Goal: Navigation & Orientation: Find specific page/section

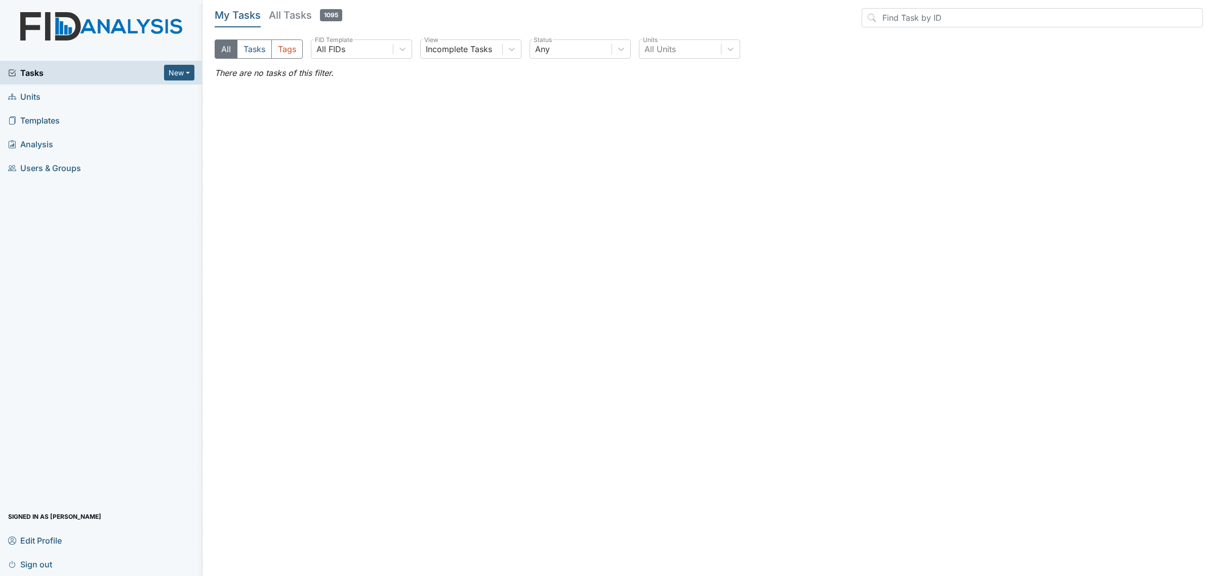
click at [36, 97] on span "Units" at bounding box center [24, 97] width 32 height 16
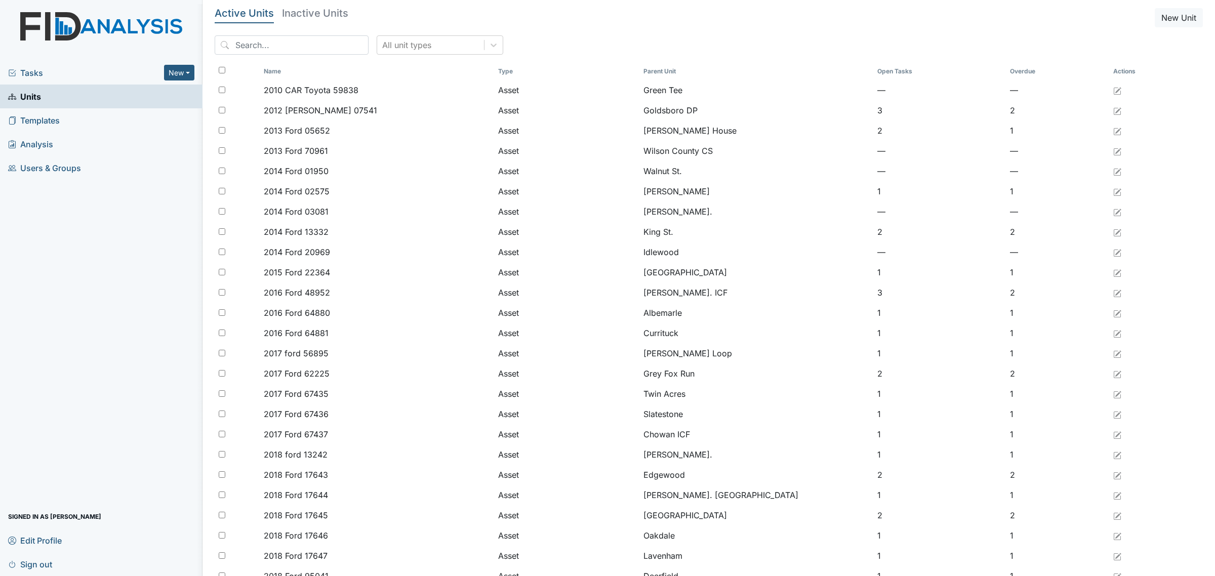
click at [34, 74] on span "Tasks" at bounding box center [86, 73] width 156 height 12
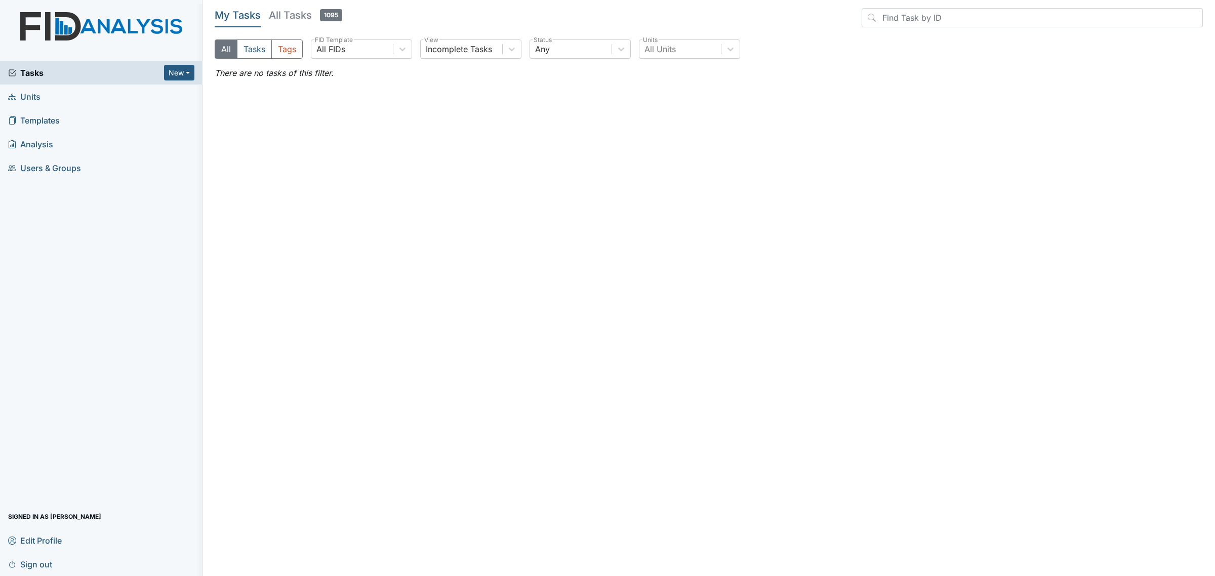
click at [28, 97] on span "Units" at bounding box center [24, 97] width 32 height 16
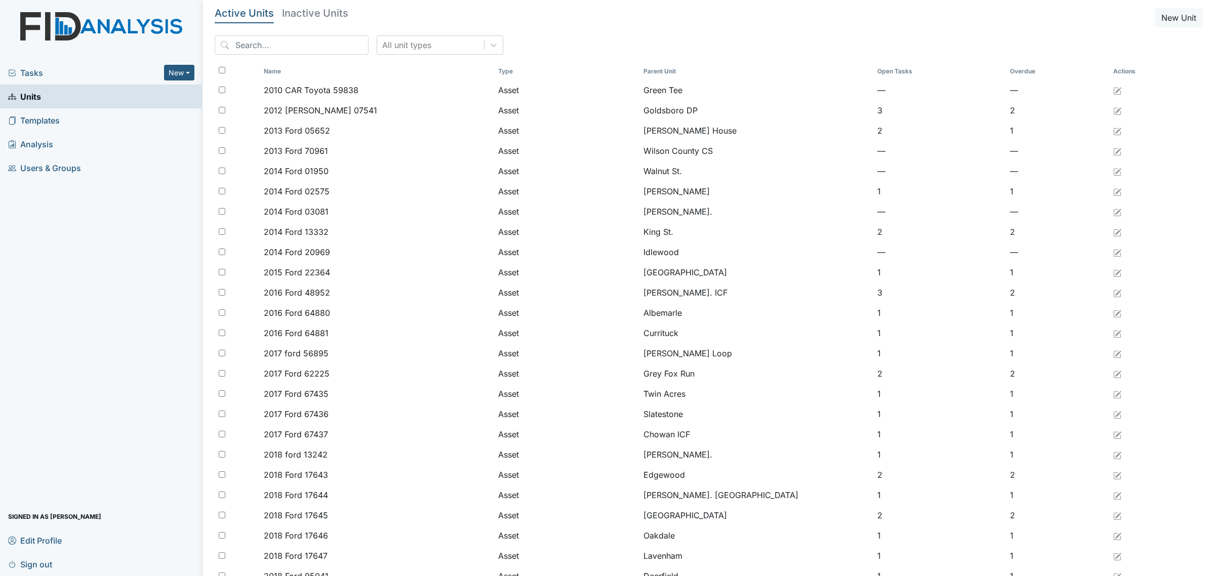
click at [37, 73] on span "Tasks" at bounding box center [86, 73] width 156 height 12
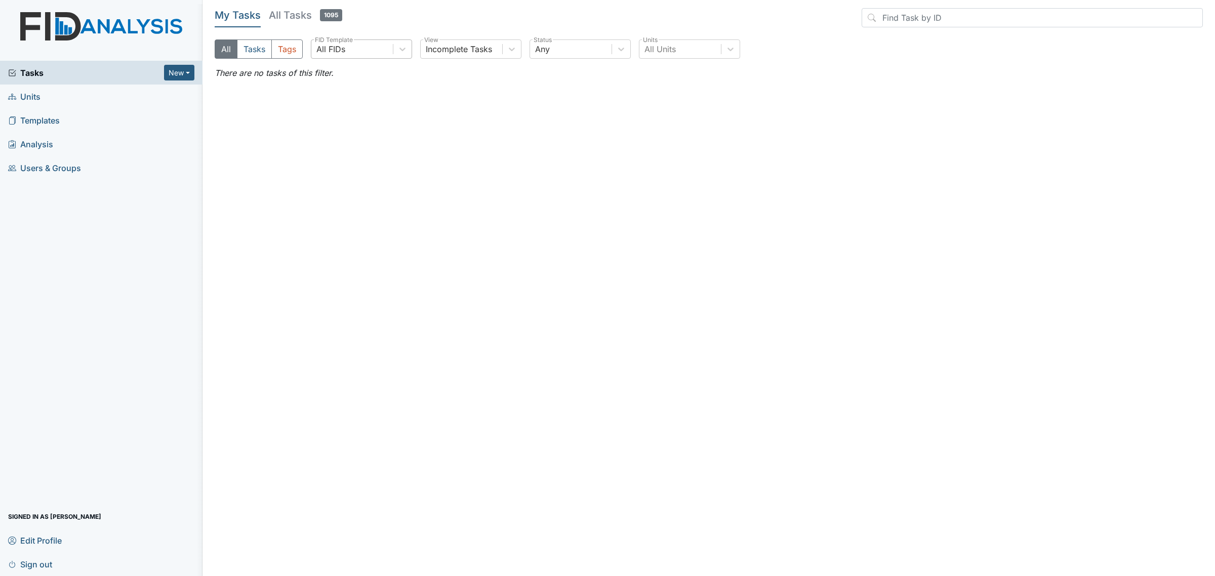
click at [371, 56] on div "All FIDs" at bounding box center [351, 49] width 81 height 18
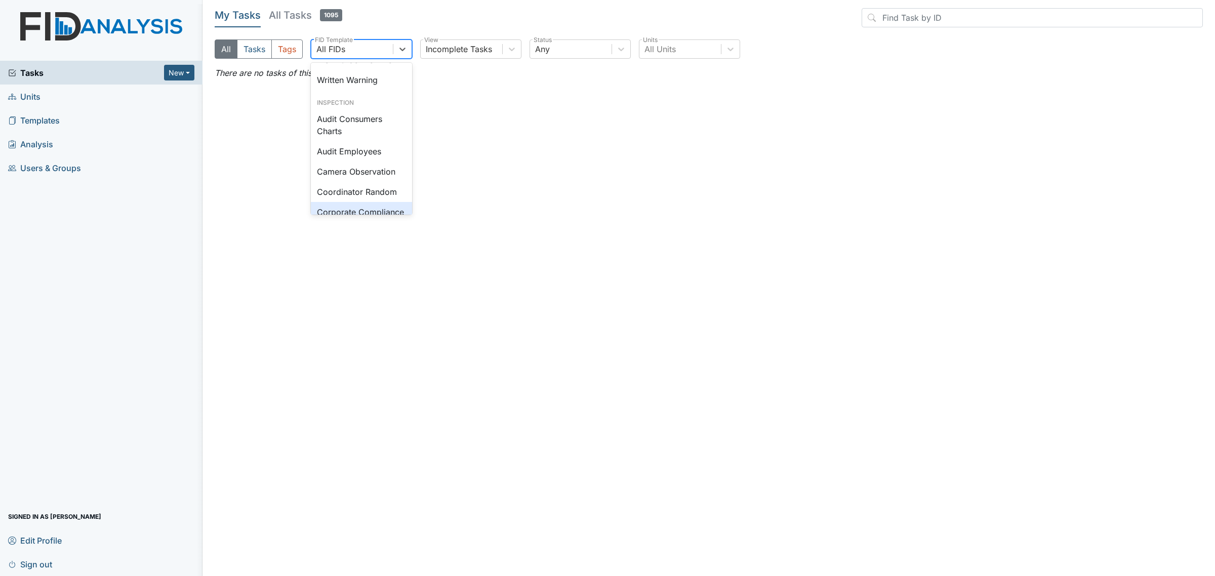
scroll to position [501, 0]
click at [374, 109] on div "Written Warning" at bounding box center [361, 99] width 101 height 20
click at [303, 18] on h5 "All Tasks 1095" at bounding box center [305, 15] width 73 height 14
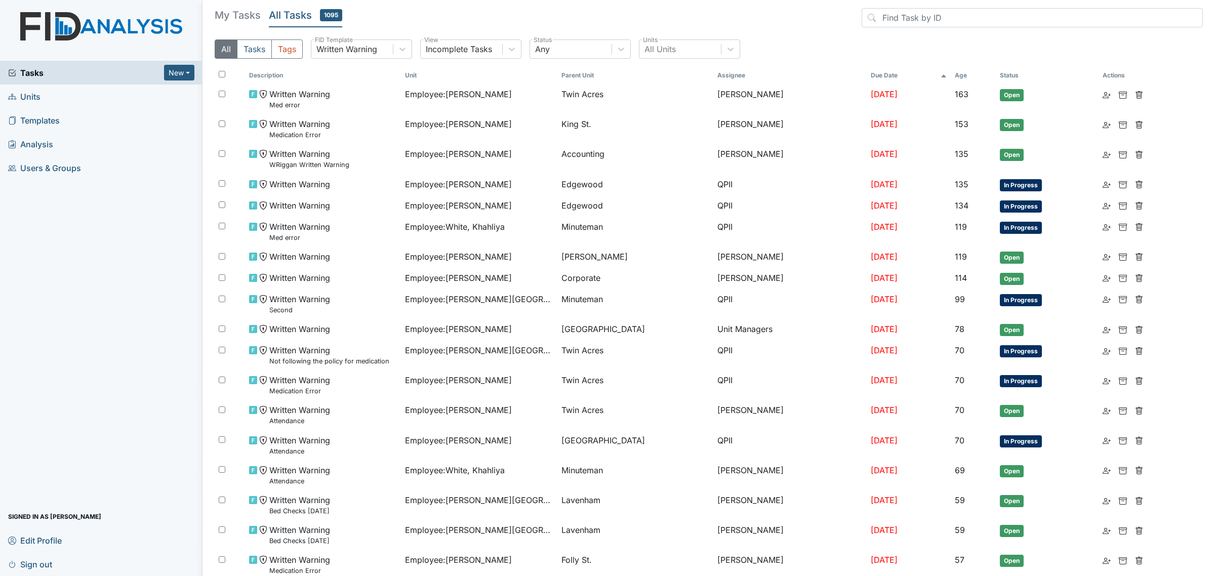
click at [968, 71] on th "Age" at bounding box center [973, 75] width 45 height 17
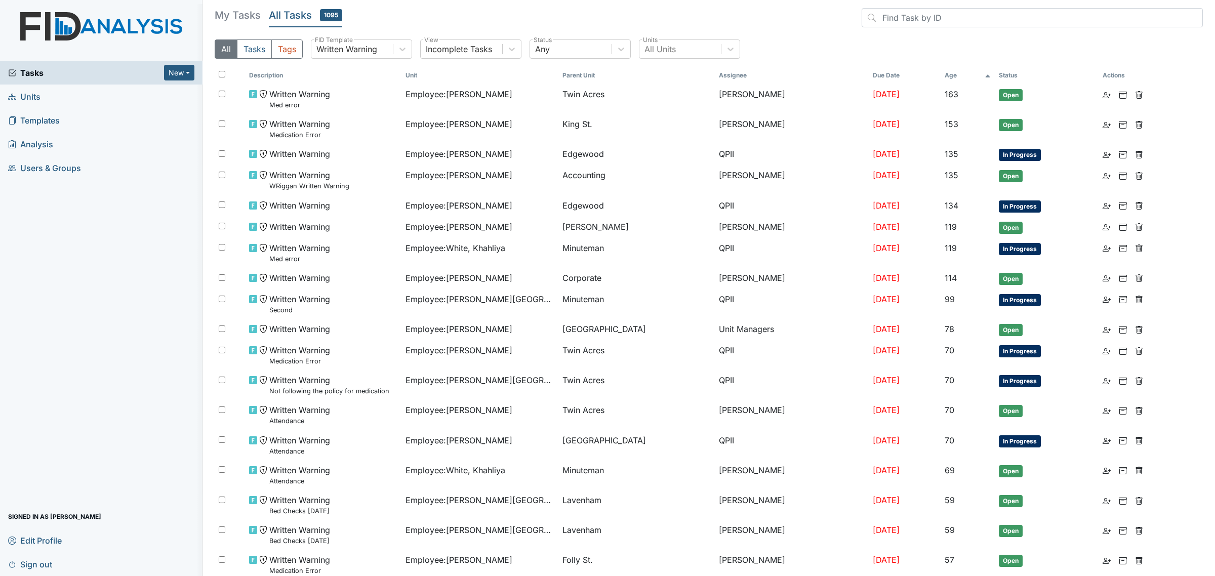
click at [525, 54] on div "All Tasks Tags Written Warning FID Template Incomplete Tasks View Any Status Al…" at bounding box center [709, 52] width 988 height 27
click at [517, 53] on icon at bounding box center [512, 49] width 10 height 10
click at [548, 16] on header "My Tasks All Tasks 1095" at bounding box center [709, 19] width 988 height 23
